Goal: Communication & Community: Answer question/provide support

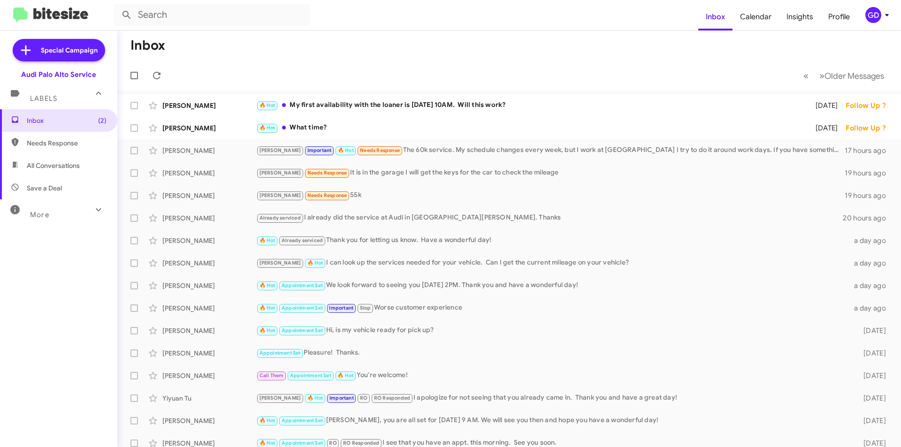
click at [53, 141] on span "Needs Response" at bounding box center [67, 142] width 80 height 9
type input "in:needs-response"
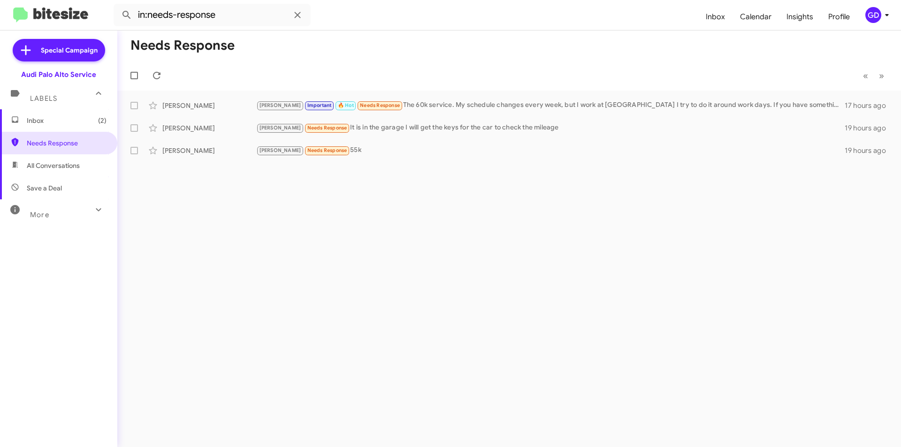
click at [34, 119] on span "Inbox (2)" at bounding box center [67, 120] width 80 height 9
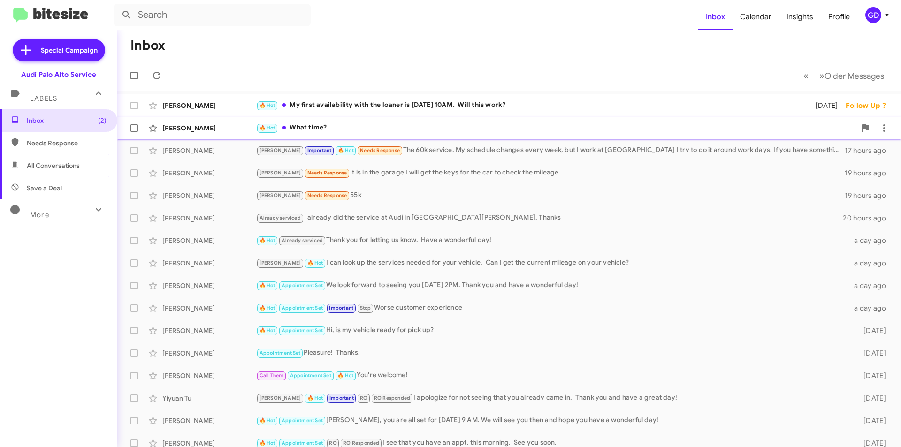
click at [193, 120] on div "[PERSON_NAME] 🔥 Hot What time? [DATE] Follow Up ?" at bounding box center [509, 128] width 769 height 19
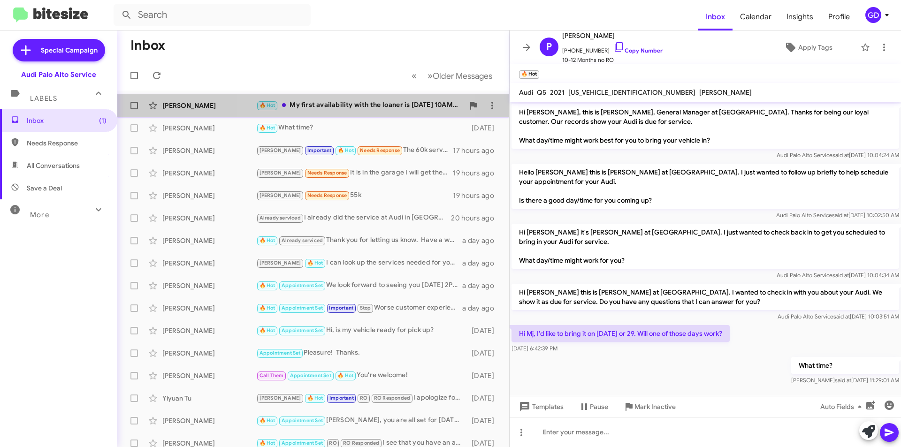
click at [325, 107] on div "🔥 Hot My first availability with the loaner is [DATE] 10AM. Will this work?" at bounding box center [360, 105] width 208 height 11
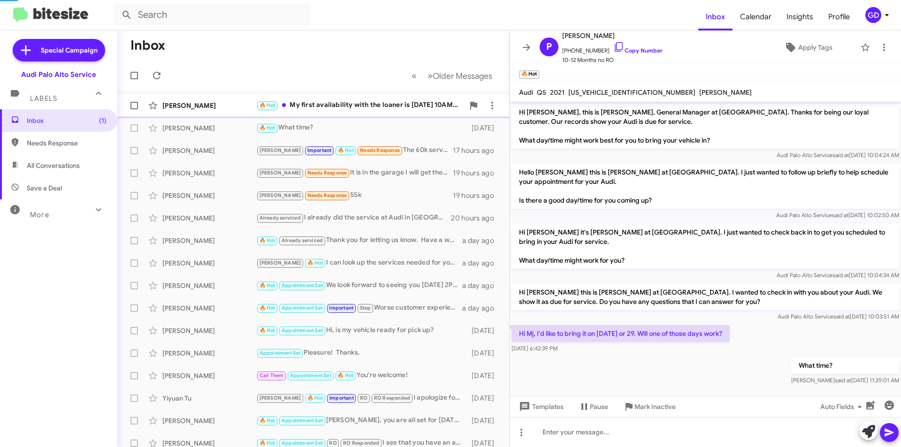
scroll to position [201, 0]
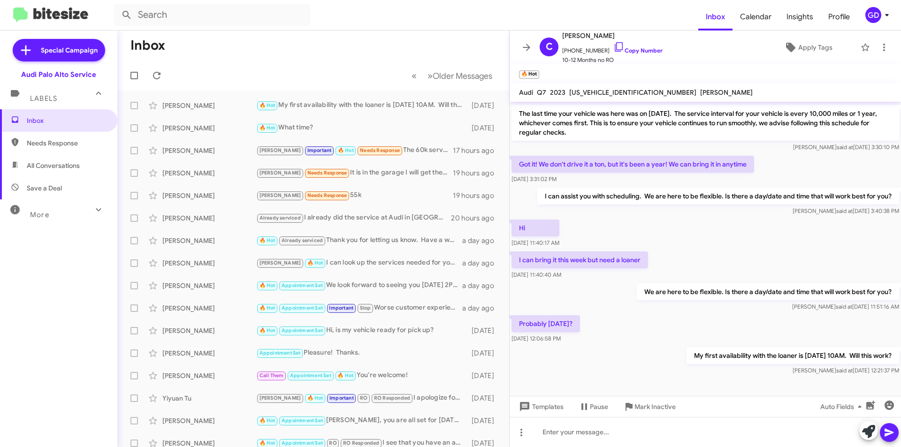
click at [45, 148] on span "Needs Response" at bounding box center [58, 143] width 117 height 23
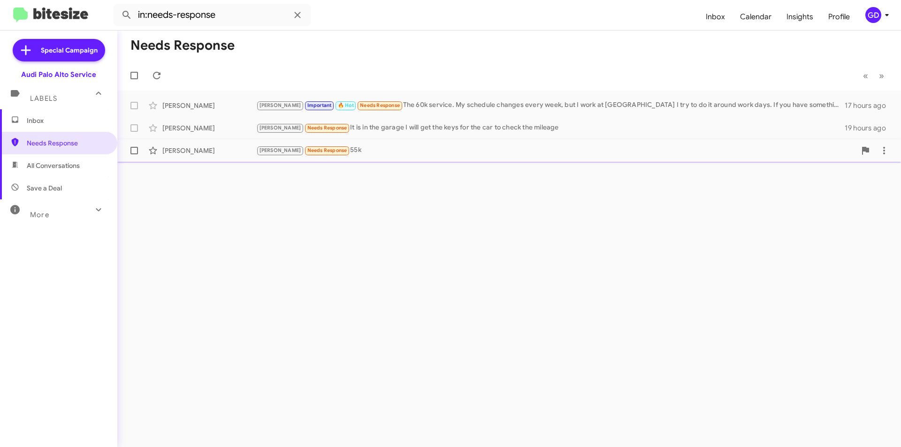
click at [179, 153] on div "[PERSON_NAME]" at bounding box center [209, 150] width 94 height 9
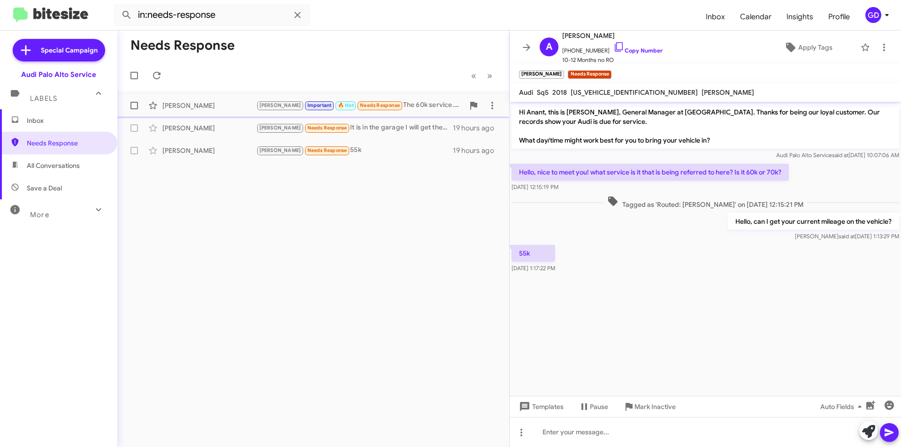
click at [192, 110] on div "[PERSON_NAME] Important 🔥 Hot Needs Response The 60k service. My schedule chang…" at bounding box center [313, 105] width 377 height 19
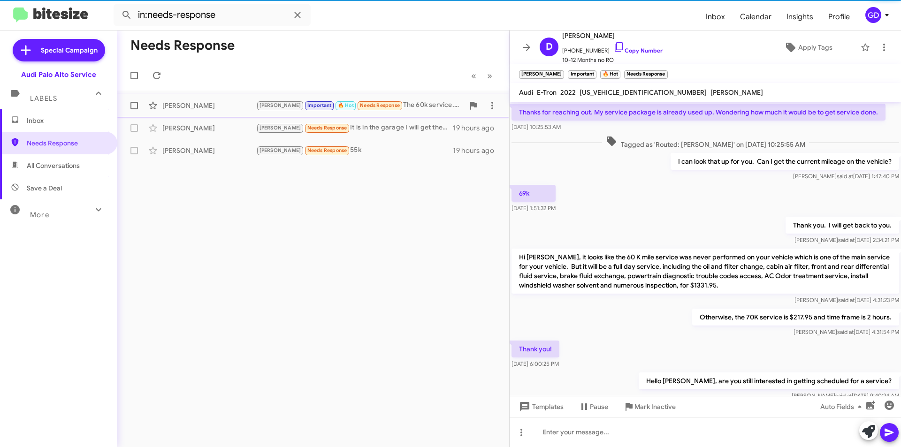
scroll to position [461, 0]
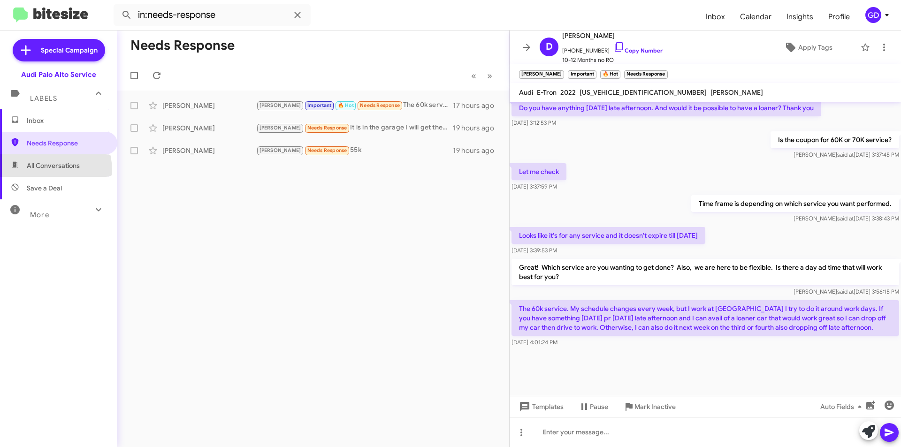
click at [38, 171] on span "All Conversations" at bounding box center [58, 165] width 117 height 23
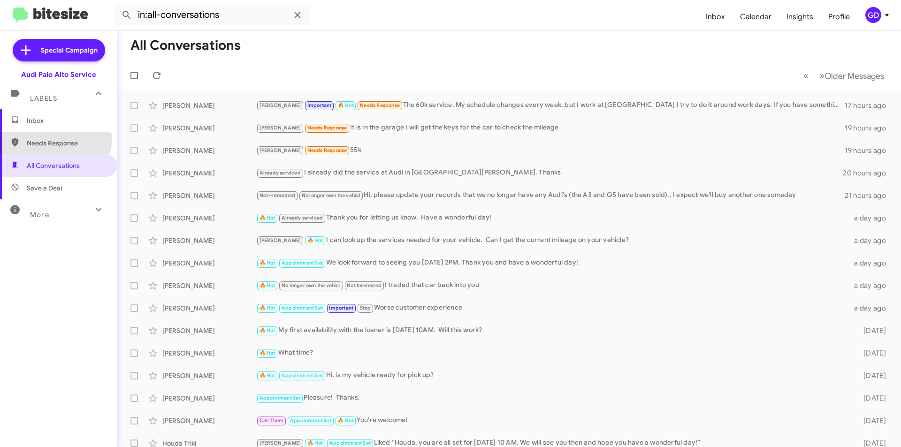
click at [38, 137] on span "Needs Response" at bounding box center [58, 143] width 117 height 23
type input "in:needs-response"
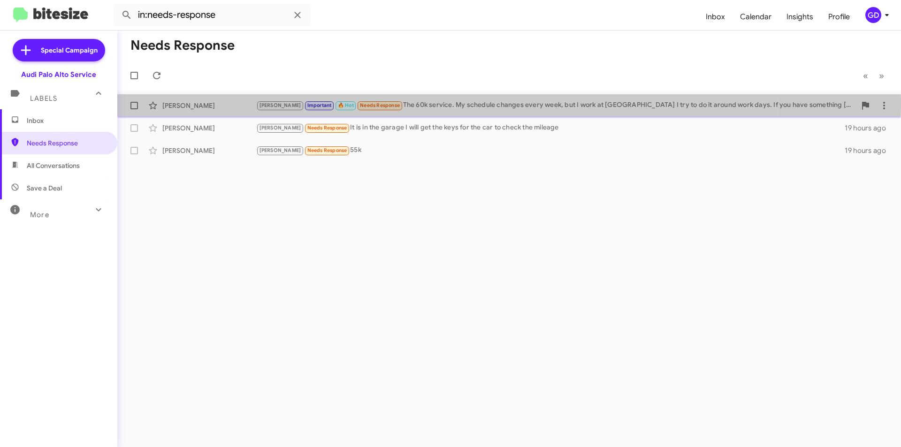
click at [422, 104] on div "[PERSON_NAME] Important 🔥 Hot Needs Response The 60k service. My schedule chang…" at bounding box center [556, 105] width 600 height 11
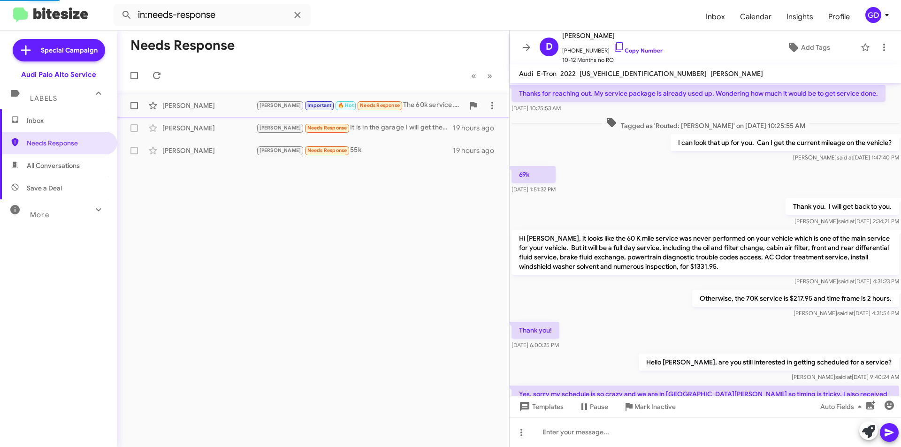
scroll to position [442, 0]
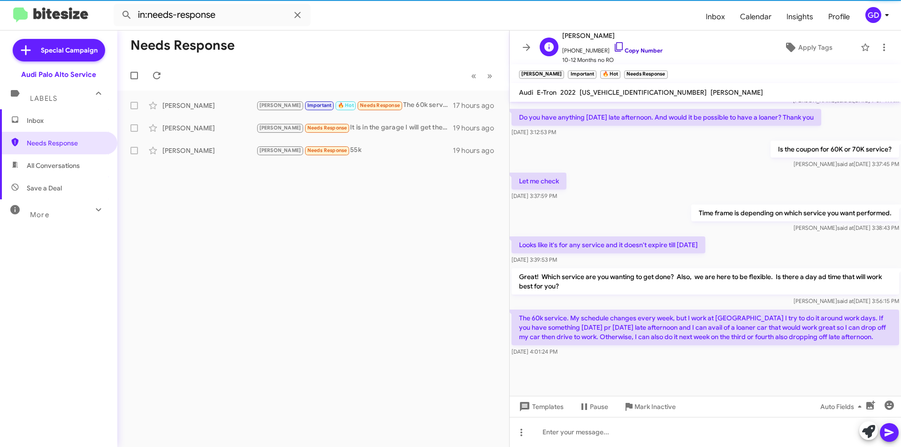
click at [634, 50] on link "Copy Number" at bounding box center [637, 50] width 49 height 7
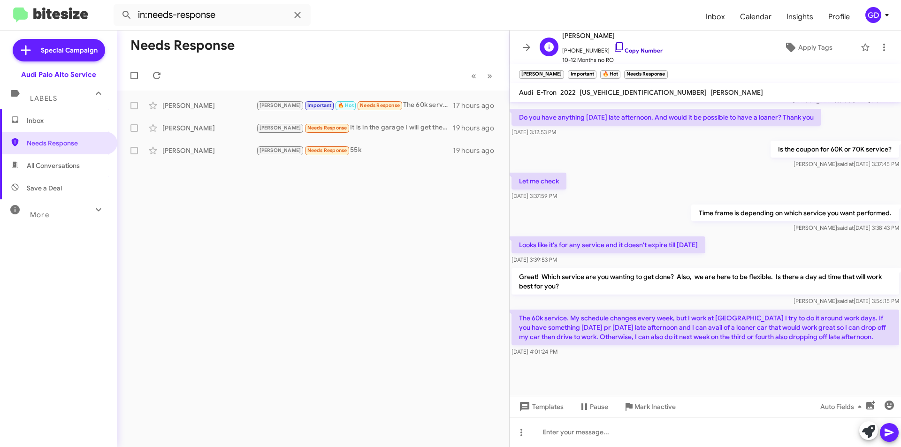
click at [641, 52] on link "Copy Number" at bounding box center [637, 50] width 49 height 7
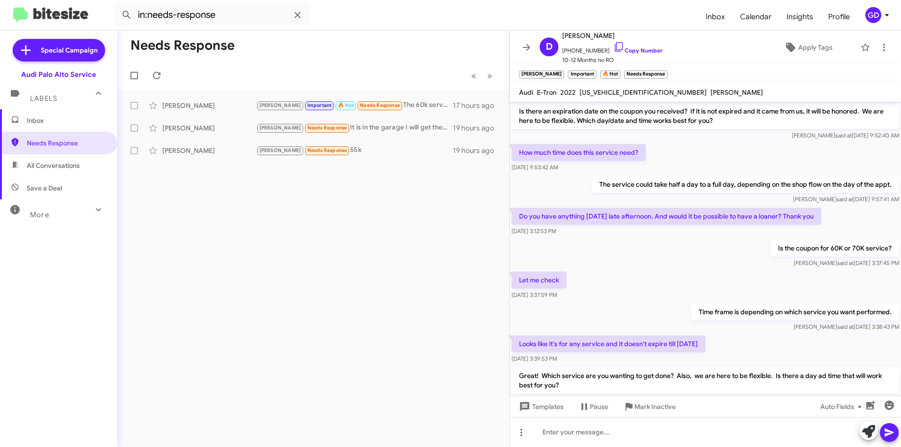
scroll to position [348, 0]
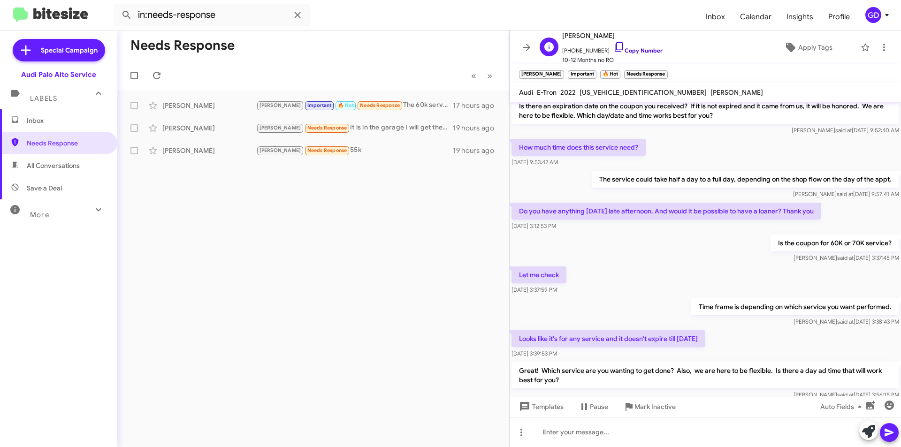
click at [633, 49] on link "Copy Number" at bounding box center [637, 50] width 49 height 7
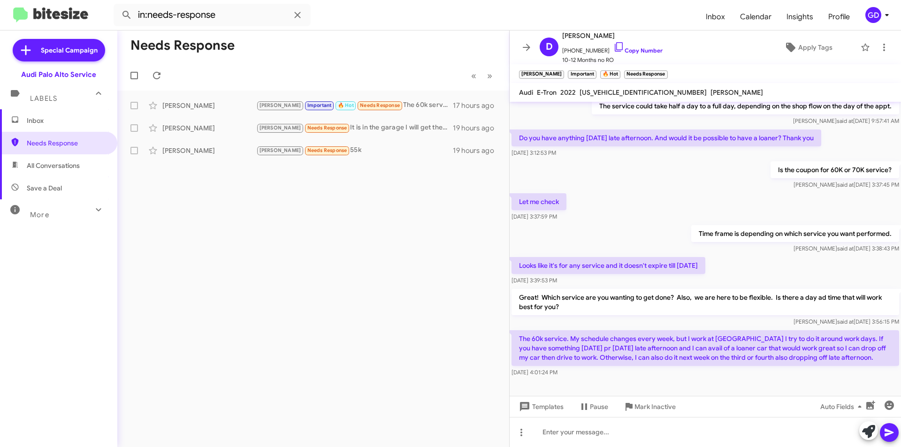
scroll to position [461, 0]
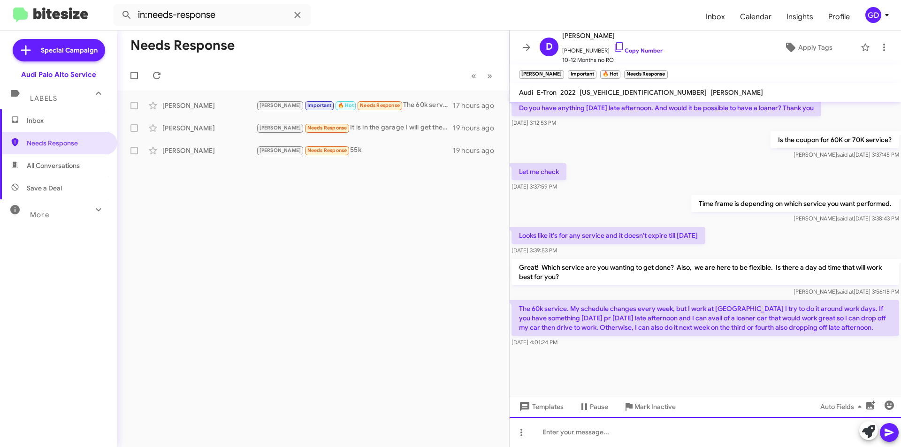
click at [559, 435] on div at bounding box center [705, 432] width 391 height 30
click at [765, 432] on div "Hi [PERSON_NAME], there is an active recall on your vehicle for a software upda…" at bounding box center [705, 432] width 391 height 30
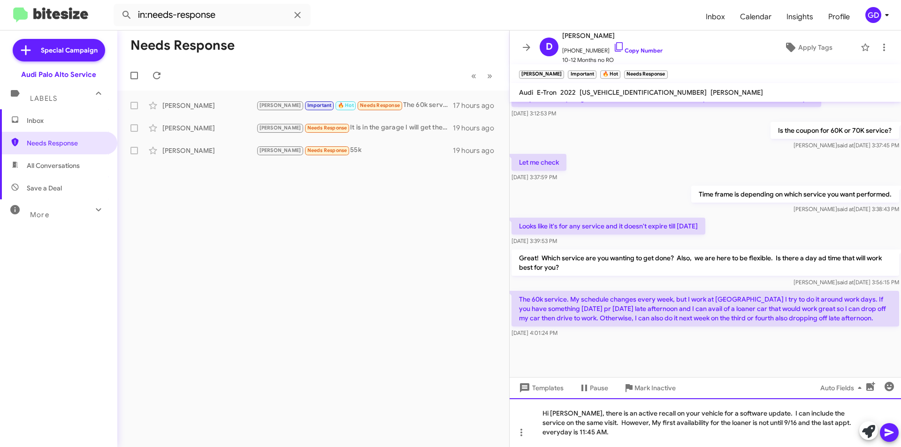
click at [577, 432] on div "Hi [PERSON_NAME], there is an active recall on your vehicle for a software upda…" at bounding box center [705, 422] width 391 height 49
click at [893, 435] on icon at bounding box center [889, 432] width 11 height 11
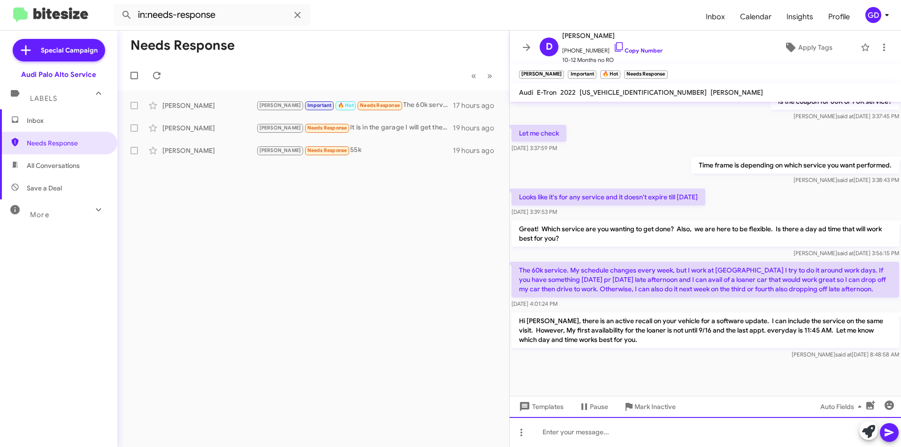
scroll to position [576, 0]
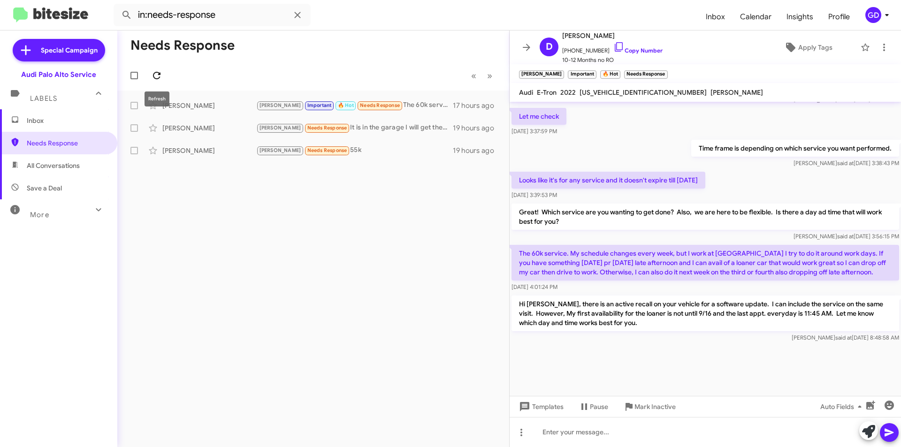
click at [153, 76] on icon at bounding box center [156, 75] width 11 height 11
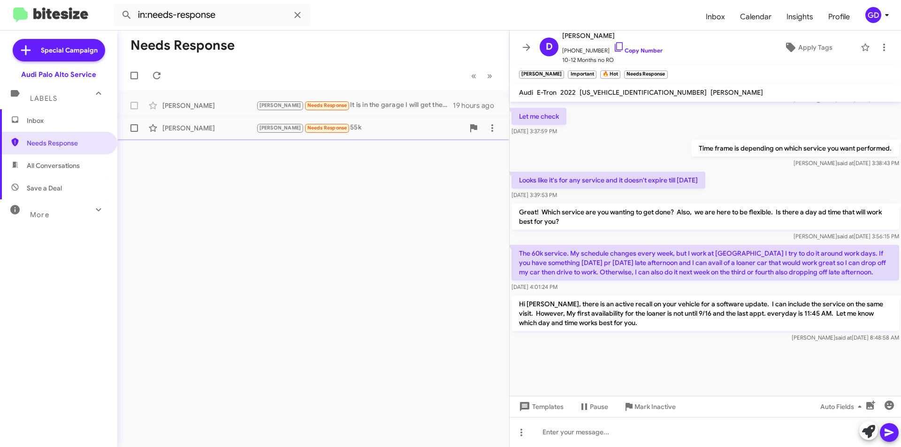
click at [183, 132] on div "[PERSON_NAME]" at bounding box center [209, 127] width 94 height 9
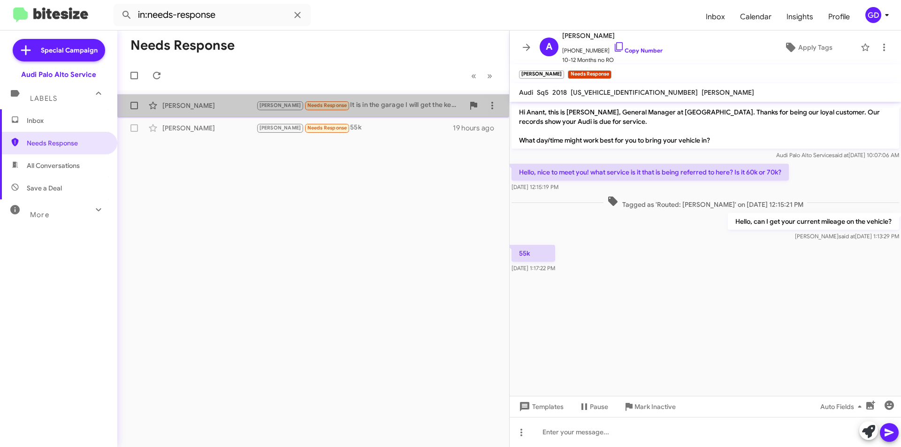
click at [199, 104] on div "[PERSON_NAME]" at bounding box center [209, 105] width 94 height 9
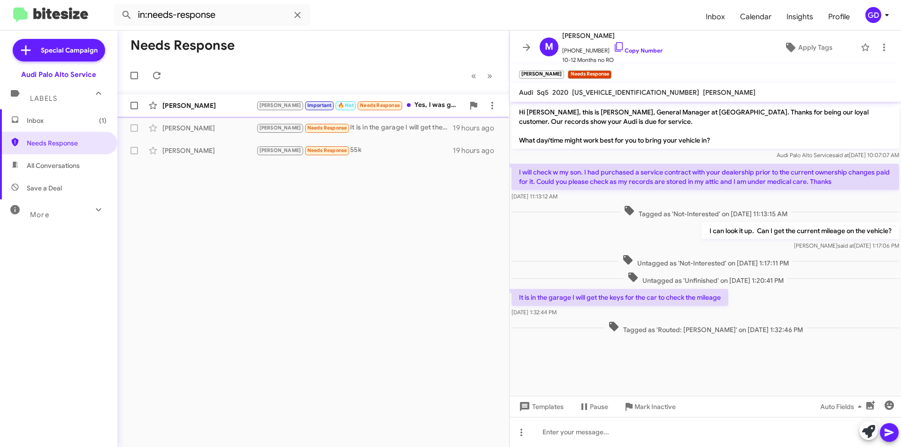
click at [177, 109] on div "[PERSON_NAME]" at bounding box center [209, 105] width 94 height 9
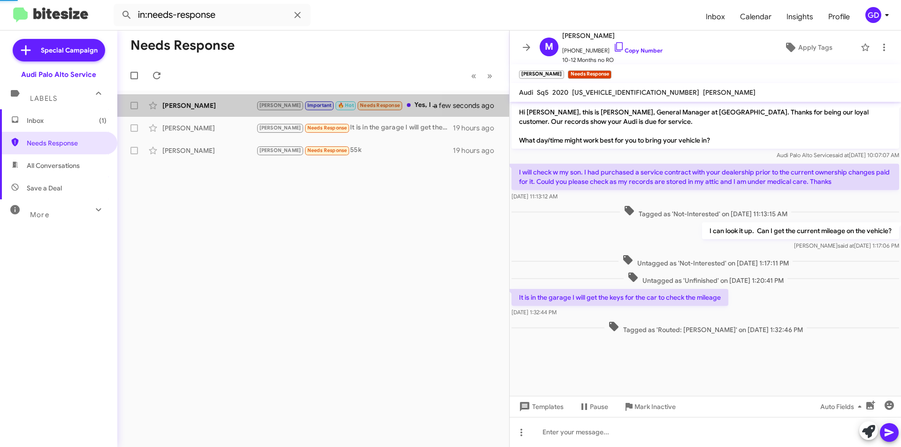
scroll to position [513, 0]
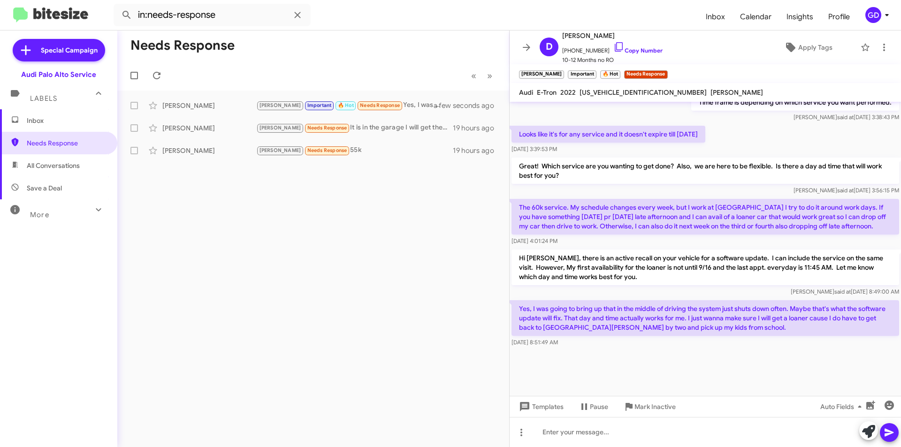
click at [839, 323] on p "Yes, I was going to bring up that in the middle of driving the system just shut…" at bounding box center [705, 318] width 388 height 36
click at [622, 49] on link "Copy Number" at bounding box center [637, 50] width 49 height 7
click at [627, 53] on link "Copy Number" at bounding box center [637, 50] width 49 height 7
click at [557, 435] on div at bounding box center [705, 432] width 391 height 30
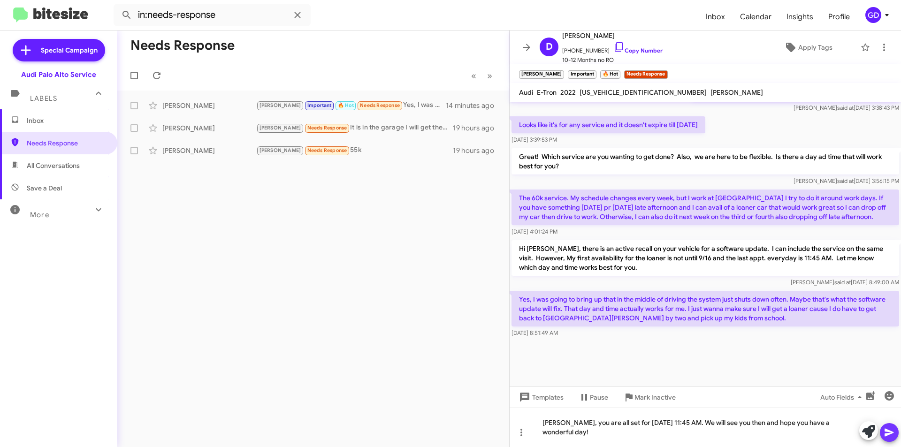
click at [889, 433] on icon at bounding box center [889, 433] width 9 height 8
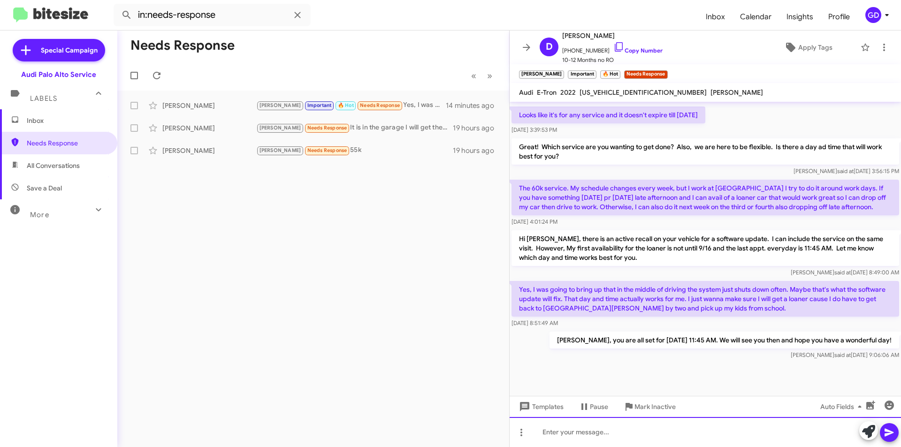
scroll to position [657, 0]
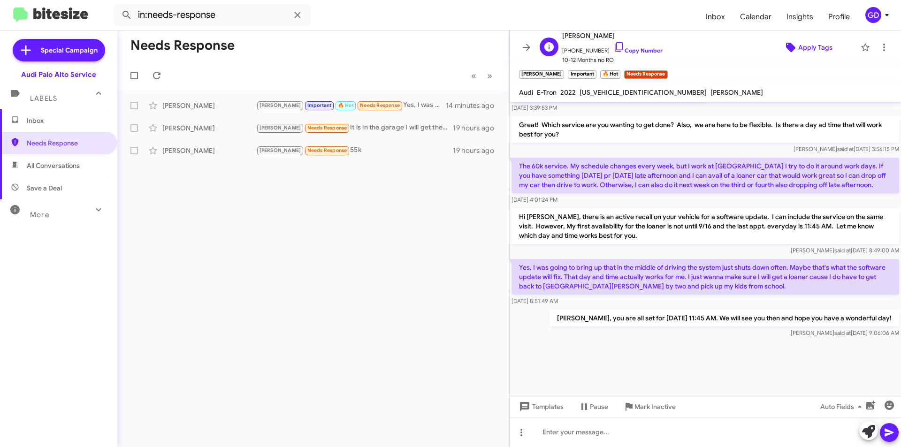
click at [811, 48] on span "Apply Tags" at bounding box center [815, 47] width 34 height 17
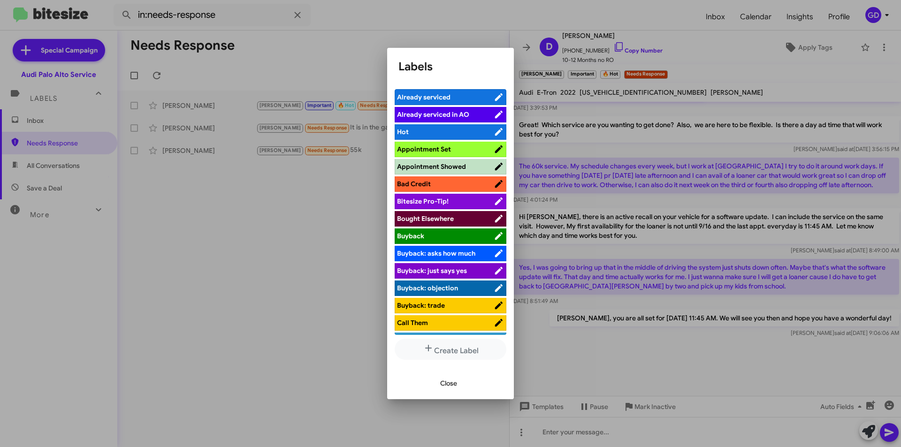
click at [427, 147] on span "Appointment Set" at bounding box center [424, 149] width 54 height 8
click at [453, 381] on span "Close" at bounding box center [448, 383] width 17 height 17
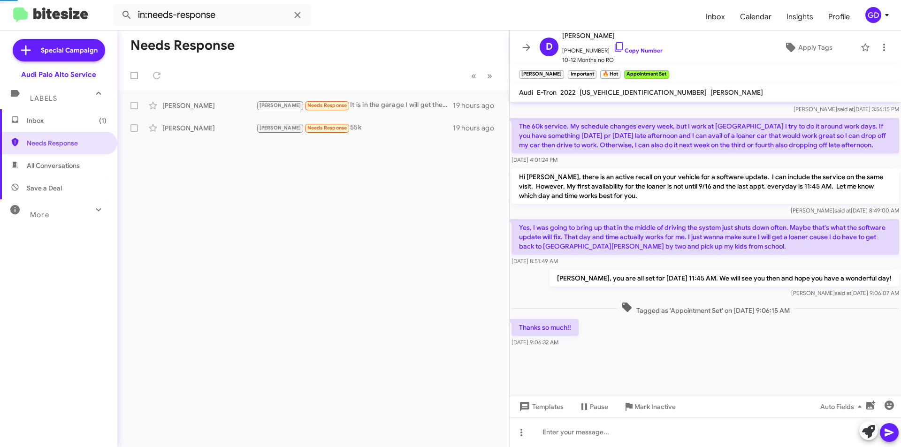
scroll to position [498, 0]
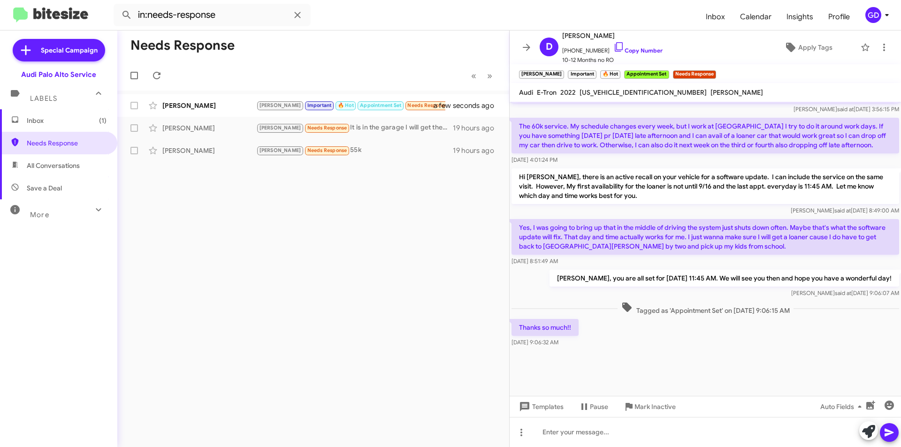
click at [379, 245] on div "Needs Response « Previous » Next [PERSON_NAME] Important 🔥 Hot Appointment Set …" at bounding box center [313, 239] width 392 height 417
click at [207, 107] on div "[PERSON_NAME]" at bounding box center [209, 105] width 94 height 9
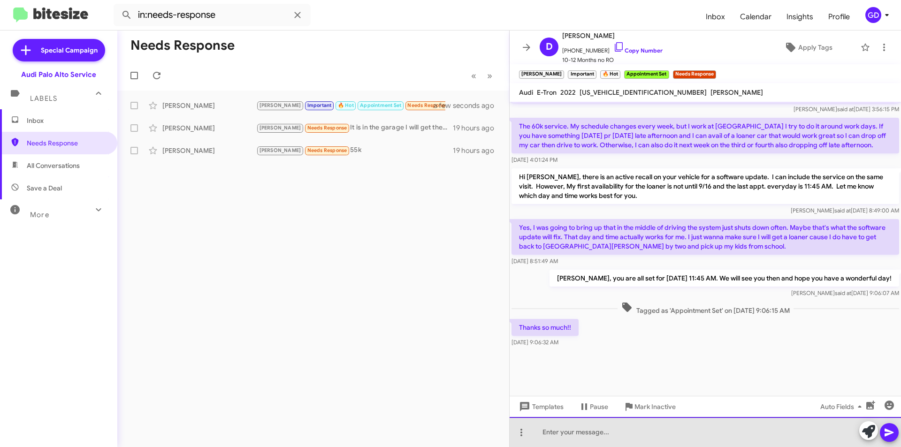
click at [562, 431] on div at bounding box center [705, 432] width 391 height 30
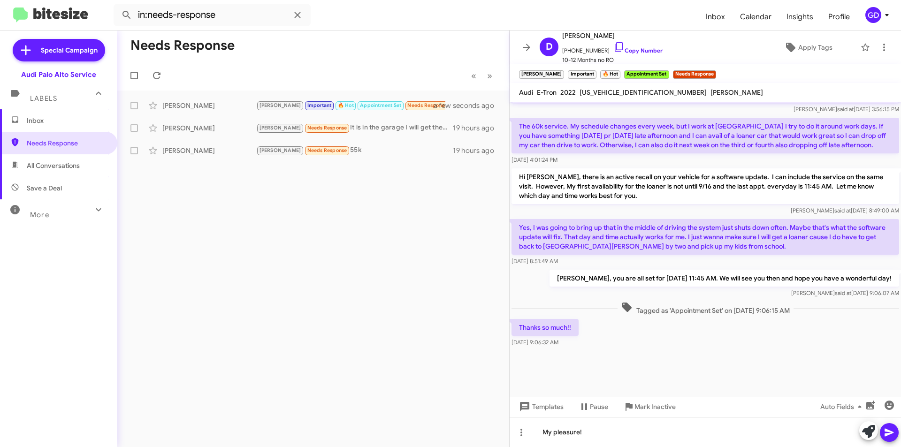
drag, startPoint x: 889, startPoint y: 433, endPoint x: 878, endPoint y: 432, distance: 10.4
click at [888, 433] on icon at bounding box center [889, 432] width 11 height 11
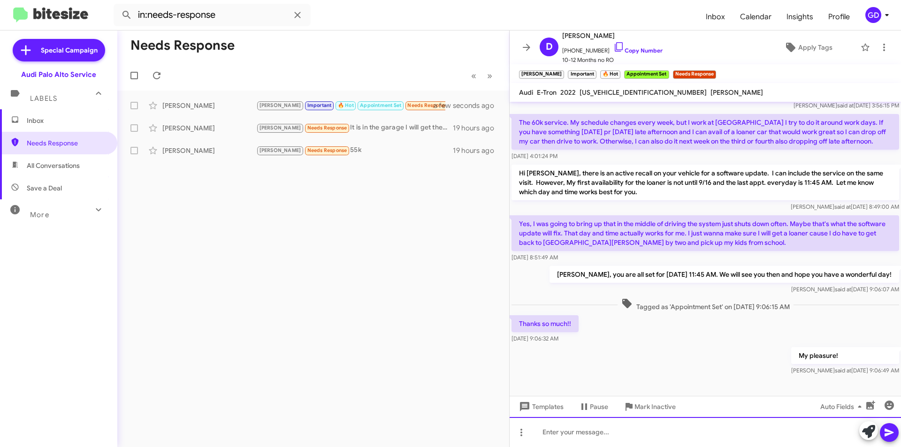
scroll to position [352, 0]
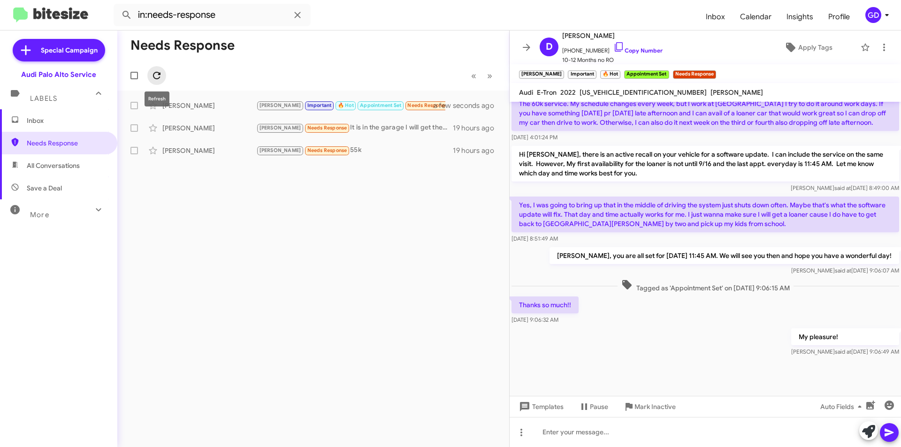
click at [159, 77] on icon at bounding box center [156, 75] width 11 height 11
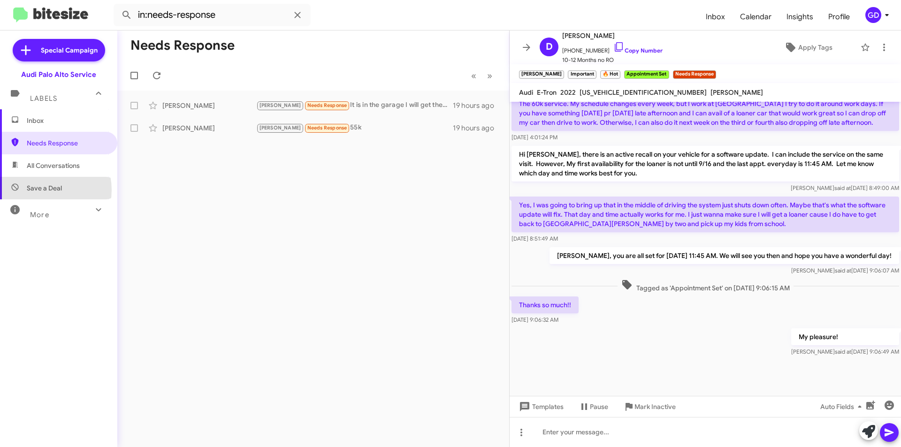
click at [42, 190] on span "Save a Deal" at bounding box center [44, 187] width 35 height 9
type input "in:not-interested"
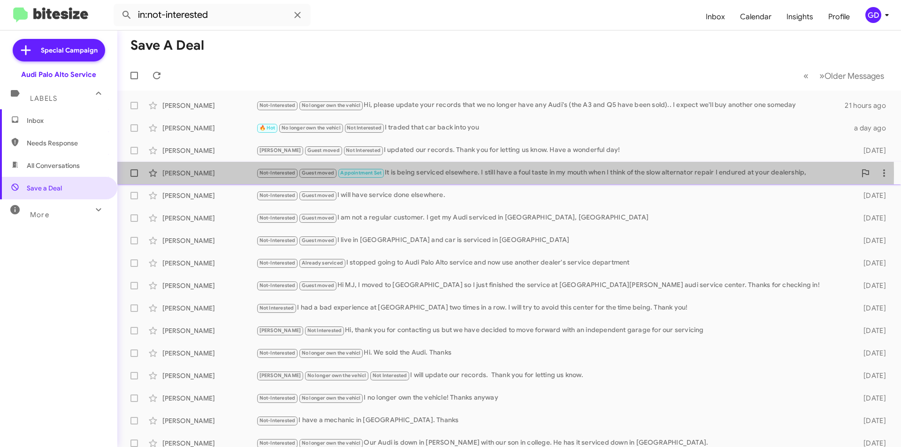
click at [175, 174] on div "[PERSON_NAME]" at bounding box center [209, 172] width 94 height 9
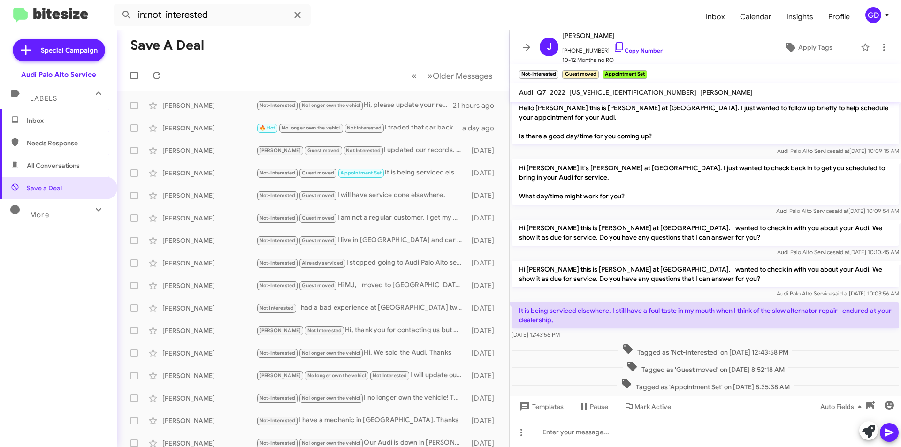
scroll to position [83, 0]
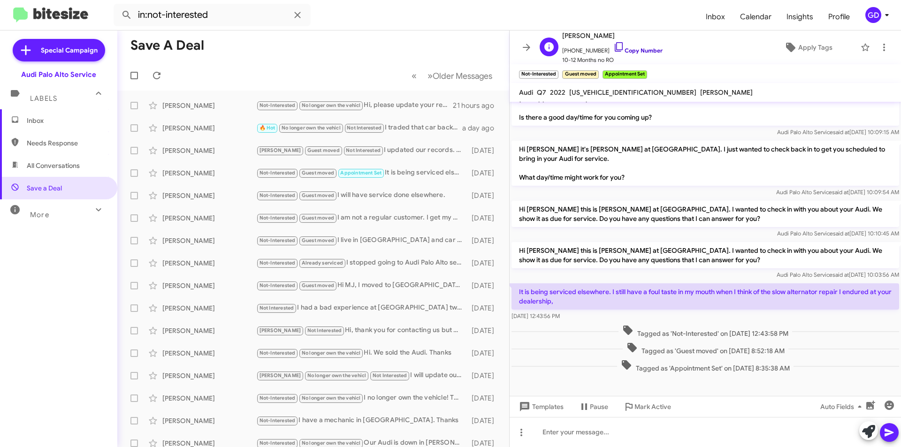
click at [621, 48] on link "Copy Number" at bounding box center [637, 50] width 49 height 7
click at [419, 128] on div "🔥 Hot No longer own the vehicl Not Interested I traded that car back into you" at bounding box center [360, 127] width 208 height 11
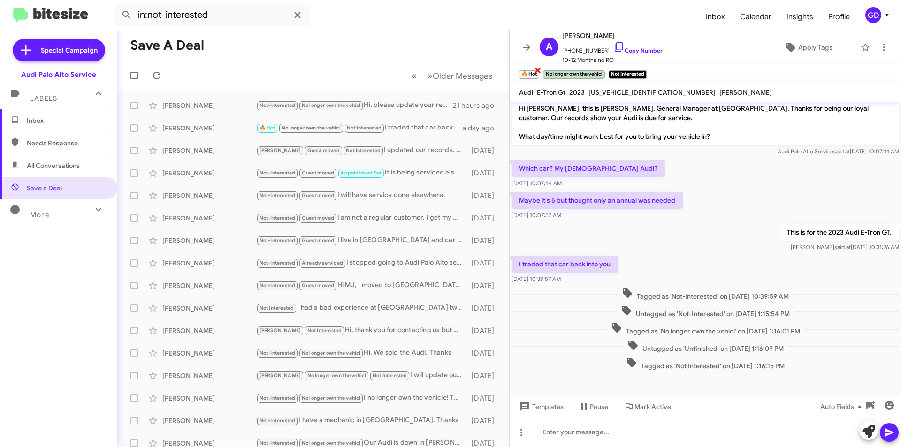
click at [536, 71] on span "×" at bounding box center [538, 69] width 8 height 11
click at [290, 174] on span "Not-Interested" at bounding box center [277, 173] width 36 height 6
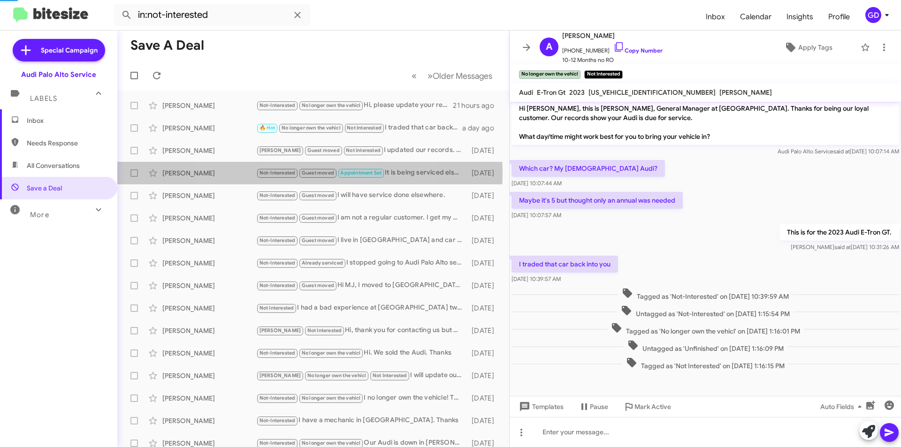
scroll to position [83, 0]
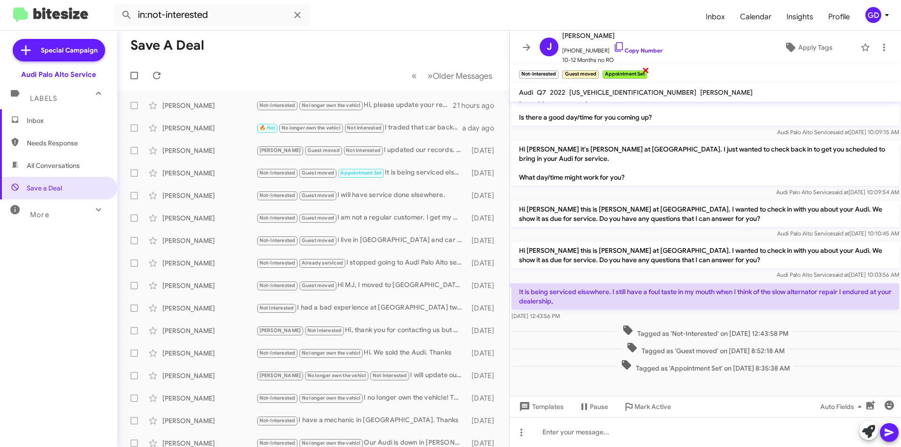
click at [647, 69] on span "×" at bounding box center [646, 69] width 8 height 11
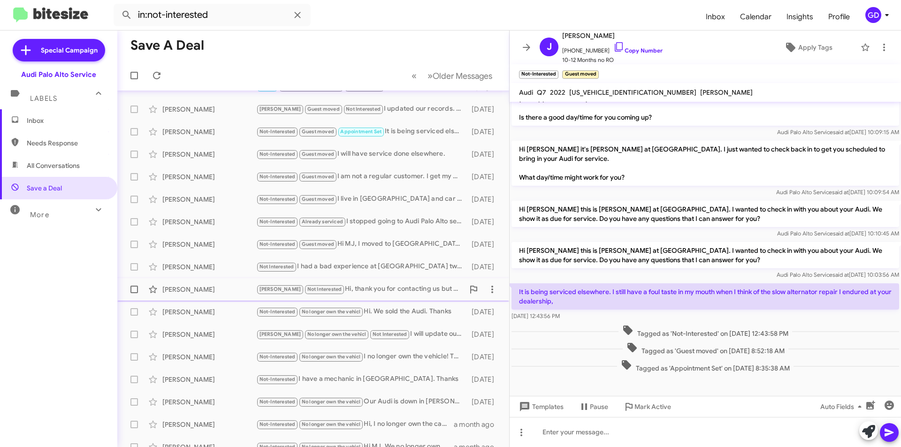
scroll to position [0, 0]
